Goal: Complete application form

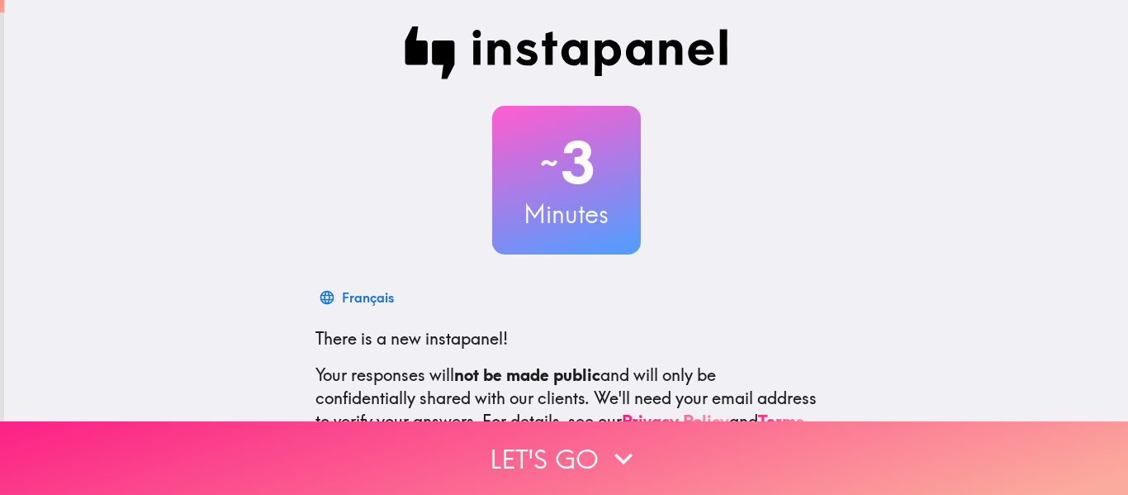
click at [528, 448] on button "Let's go" at bounding box center [564, 457] width 1128 height 73
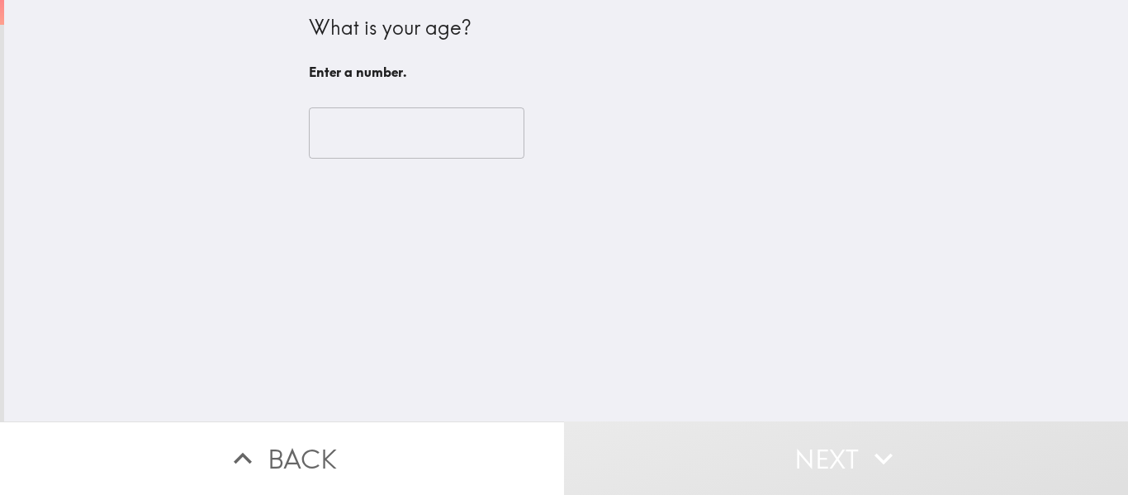
click at [341, 140] on input "number" at bounding box center [417, 132] width 216 height 51
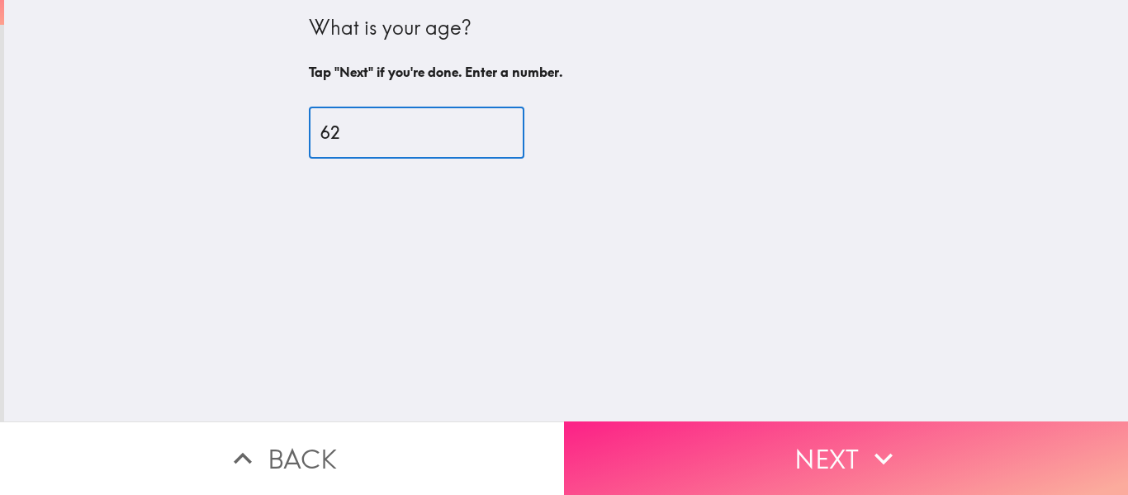
type input "62"
click at [742, 447] on button "Next" at bounding box center [846, 457] width 564 height 73
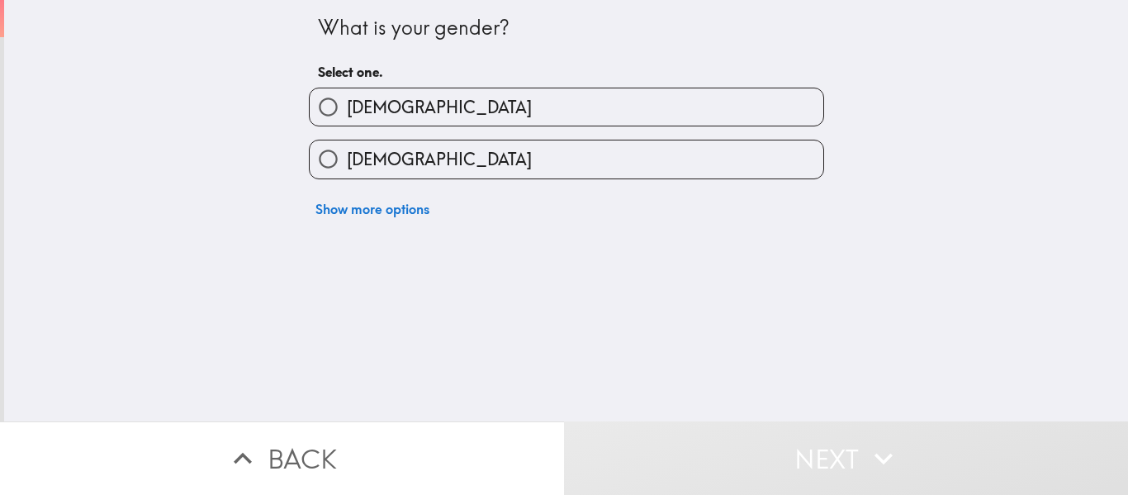
click at [316, 110] on input "[DEMOGRAPHIC_DATA]" at bounding box center [328, 106] width 37 height 37
radio input "true"
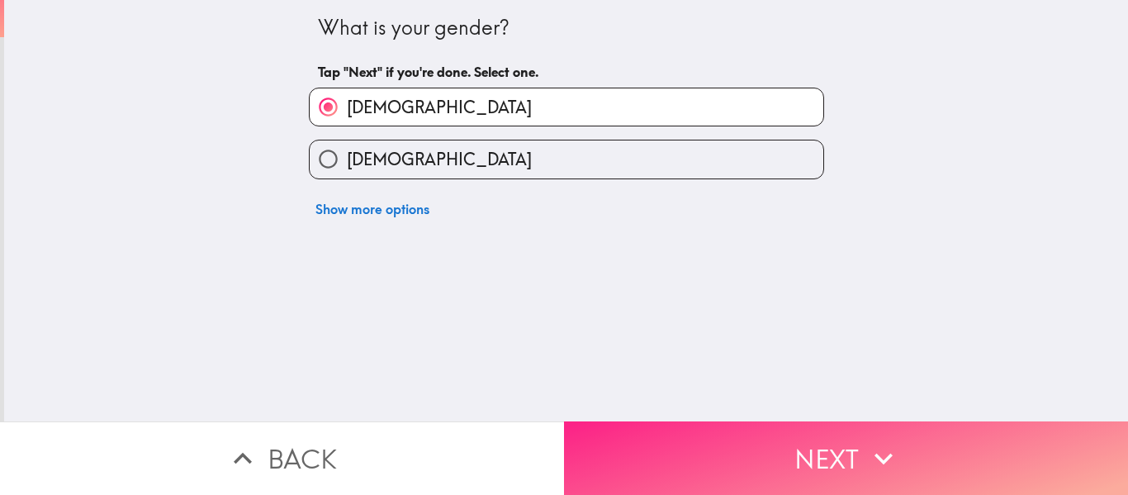
click at [735, 446] on button "Next" at bounding box center [846, 457] width 564 height 73
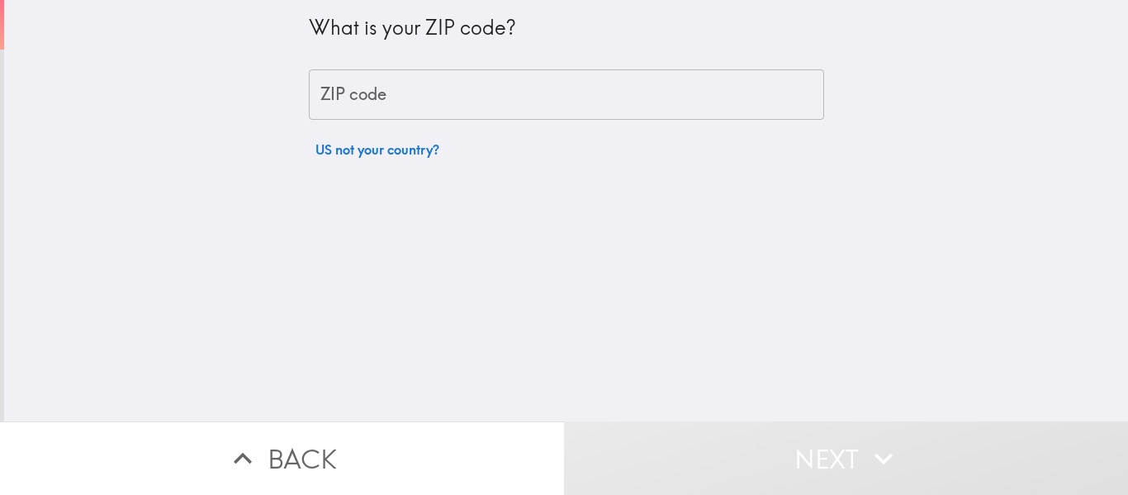
click at [331, 96] on div "ZIP code ZIP code" at bounding box center [566, 94] width 515 height 51
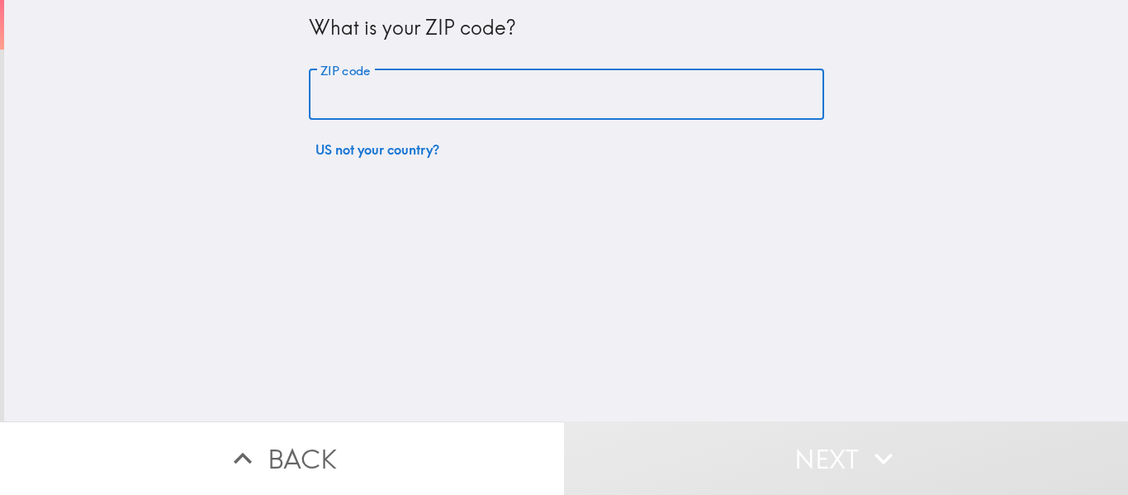
type input "75771"
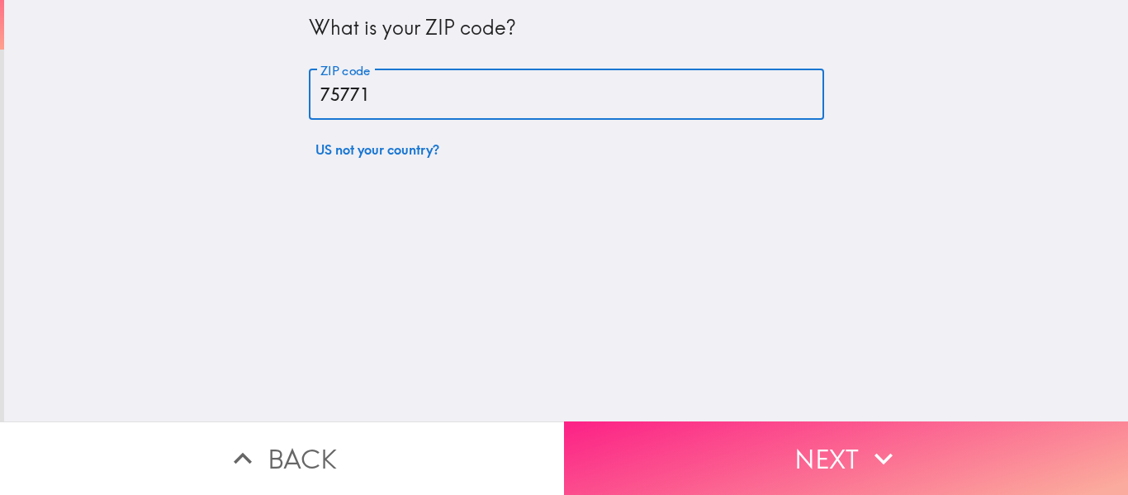
click at [715, 446] on button "Next" at bounding box center [846, 457] width 564 height 73
